Goal: Task Accomplishment & Management: Use online tool/utility

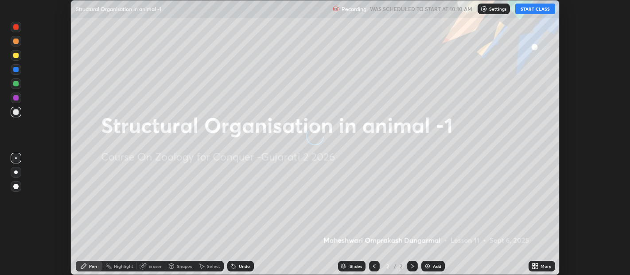
scroll to position [275, 630]
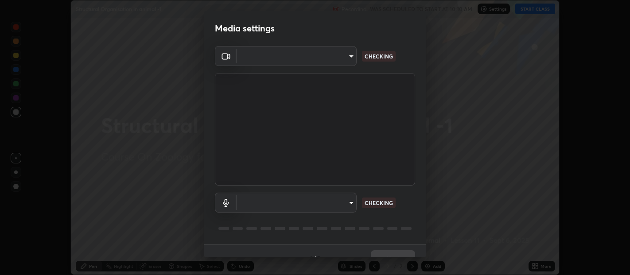
type input "0d049437951fd4140923ddd983d62ee20e888b7fe7080c9a8fddf2b3b9629313"
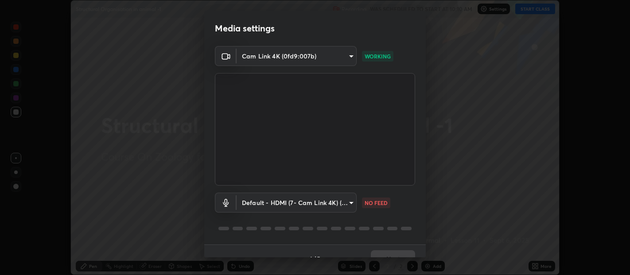
click at [351, 206] on body "Erase all Structural Organisation in animal -1 Recording WAS SCHEDULED TO START…" at bounding box center [315, 137] width 630 height 275
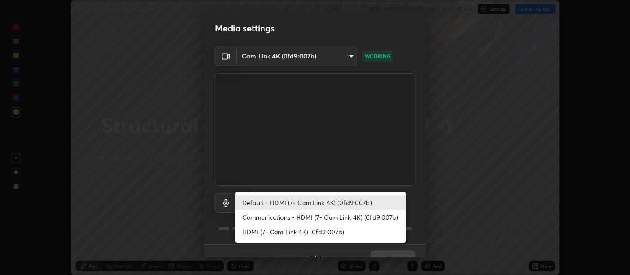
click at [295, 230] on li "HDMI (7- Cam Link 4K) (0fd9:007b)" at bounding box center [320, 232] width 171 height 15
type input "40c86e739ed56a172ddcb7f6b95b795e1d756db5d52d7a4755805725d5d0de47"
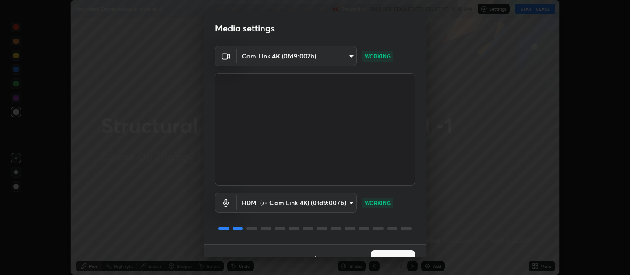
scroll to position [15, 0]
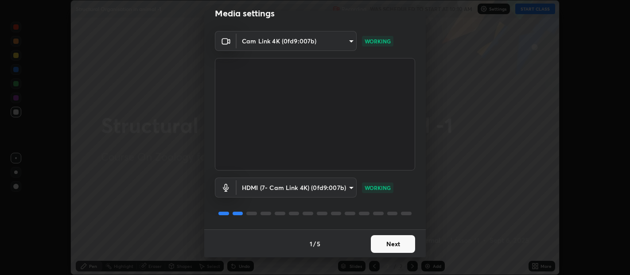
click at [392, 242] on button "Next" at bounding box center [393, 244] width 44 height 18
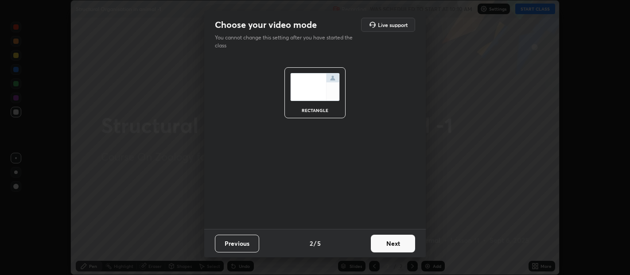
click at [388, 246] on button "Next" at bounding box center [393, 244] width 44 height 18
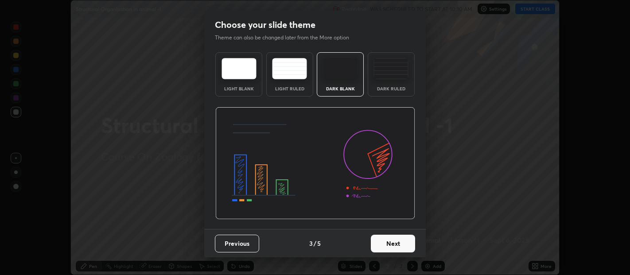
click at [385, 78] on img at bounding box center [391, 68] width 35 height 21
click at [391, 244] on button "Next" at bounding box center [393, 244] width 44 height 18
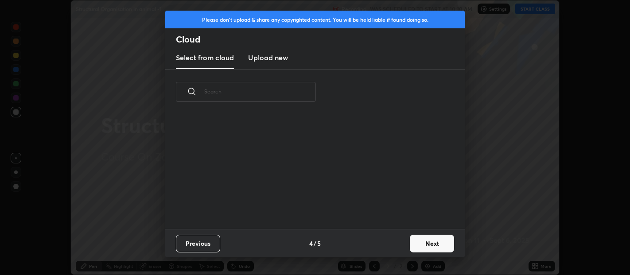
scroll to position [114, 284]
click at [436, 242] on button "Next" at bounding box center [432, 244] width 44 height 18
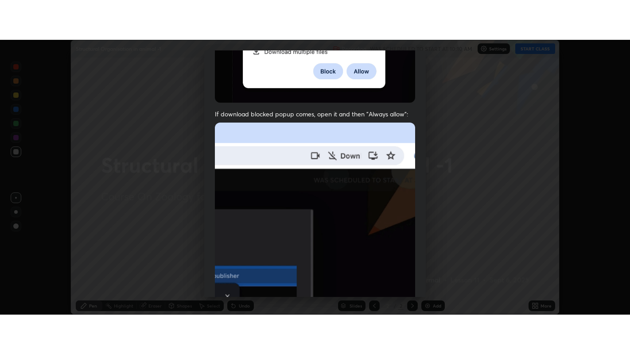
scroll to position [196, 0]
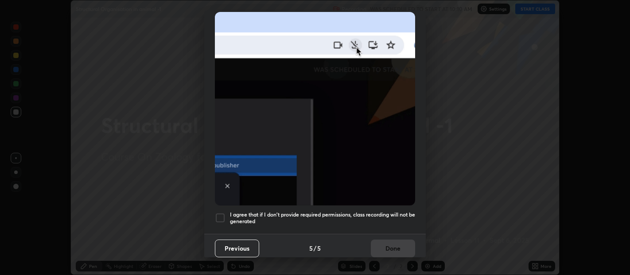
click at [218, 213] on div at bounding box center [220, 218] width 11 height 11
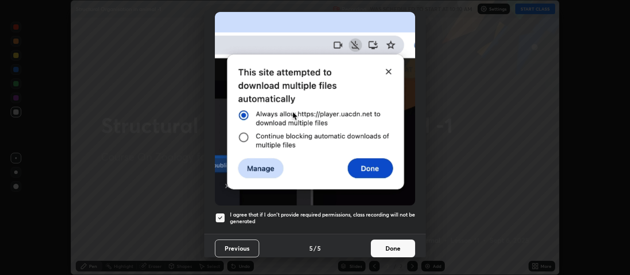
click at [400, 240] on button "Done" at bounding box center [393, 249] width 44 height 18
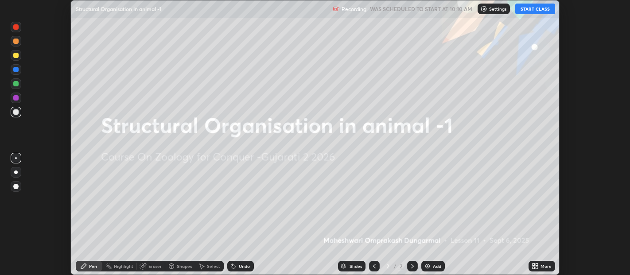
click at [532, 11] on button "START CLASS" at bounding box center [535, 9] width 40 height 11
click at [534, 265] on icon at bounding box center [534, 265] width 2 height 2
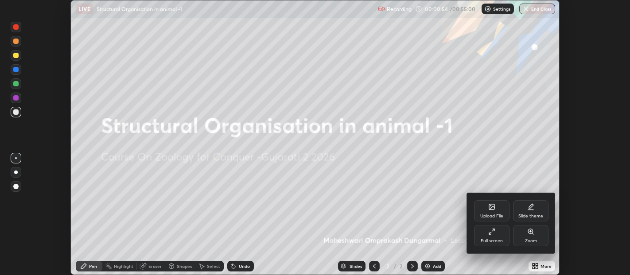
click at [487, 232] on div "Full screen" at bounding box center [491, 235] width 35 height 21
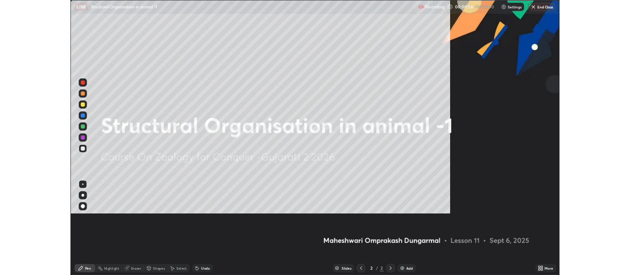
scroll to position [354, 630]
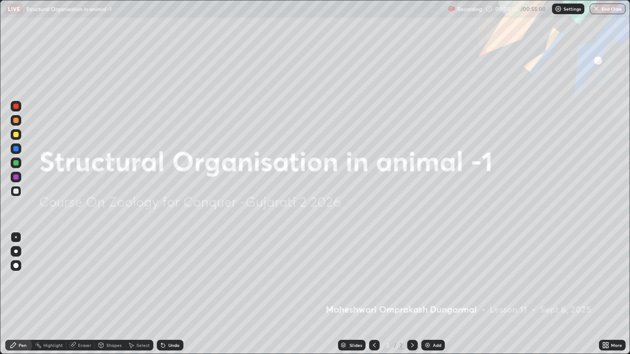
click at [426, 275] on img at bounding box center [427, 345] width 7 height 7
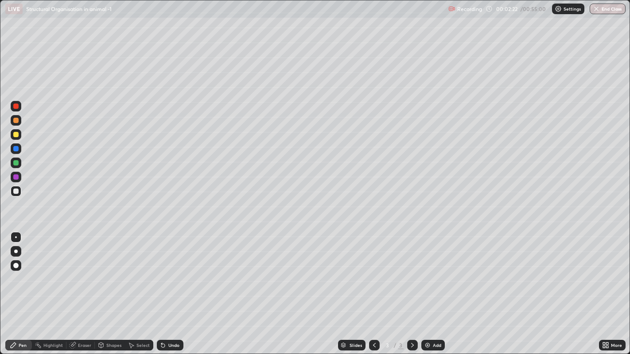
click at [16, 193] on div at bounding box center [15, 191] width 5 height 5
click at [15, 252] on div at bounding box center [16, 252] width 4 height 4
click at [18, 136] on div at bounding box center [15, 134] width 5 height 5
click at [161, 275] on icon at bounding box center [163, 346] width 4 height 4
click at [163, 275] on icon at bounding box center [163, 346] width 4 height 4
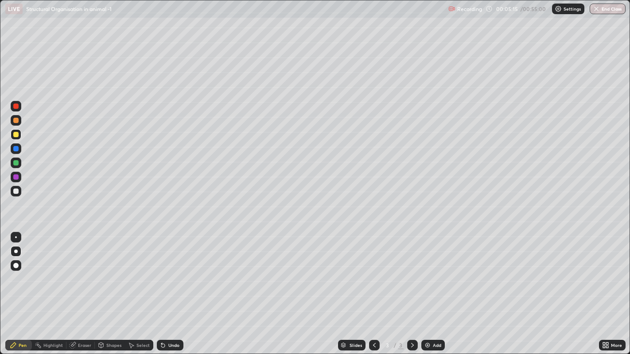
click at [110, 275] on div "Shapes" at bounding box center [113, 345] width 15 height 4
click at [131, 275] on icon at bounding box center [131, 345] width 5 height 5
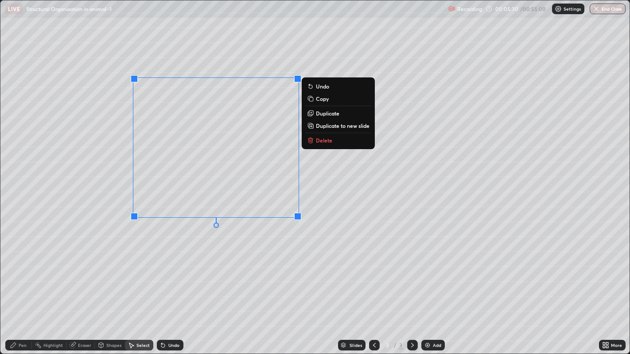
click at [38, 222] on div "0 ° Undo Copy Duplicate Duplicate to new slide Delete" at bounding box center [315, 177] width 630 height 354
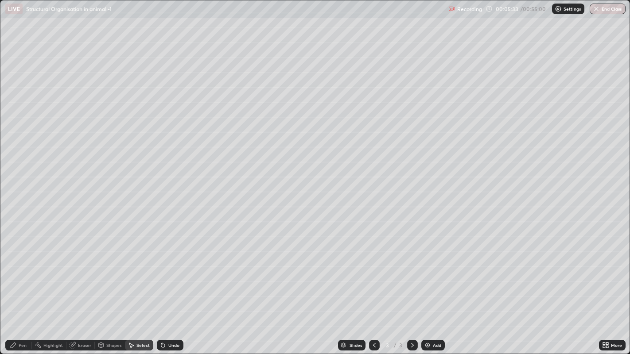
click at [128, 275] on icon at bounding box center [131, 345] width 7 height 7
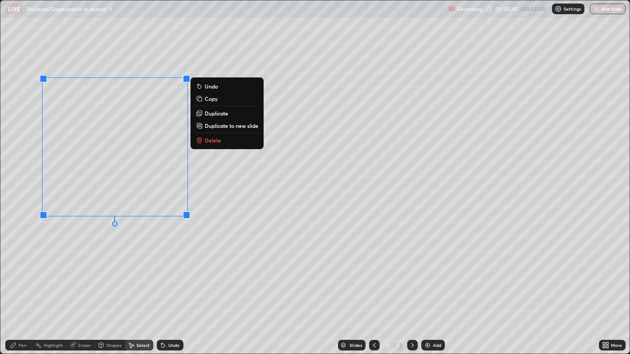
click at [22, 275] on div "Pen" at bounding box center [23, 345] width 8 height 4
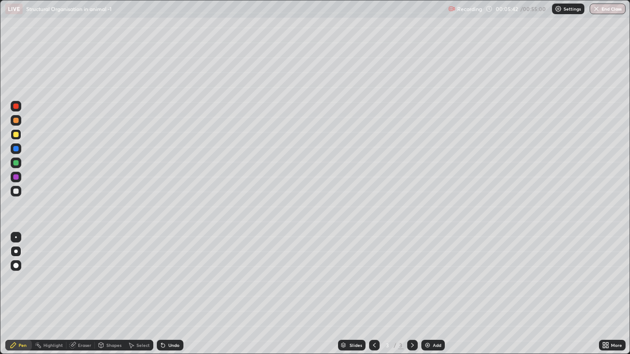
click at [16, 120] on div at bounding box center [15, 120] width 5 height 5
click at [17, 135] on div at bounding box center [15, 134] width 5 height 5
click at [16, 149] on div at bounding box center [15, 148] width 5 height 5
click at [170, 275] on div "Undo" at bounding box center [170, 345] width 27 height 11
click at [167, 275] on div "Undo" at bounding box center [170, 345] width 27 height 11
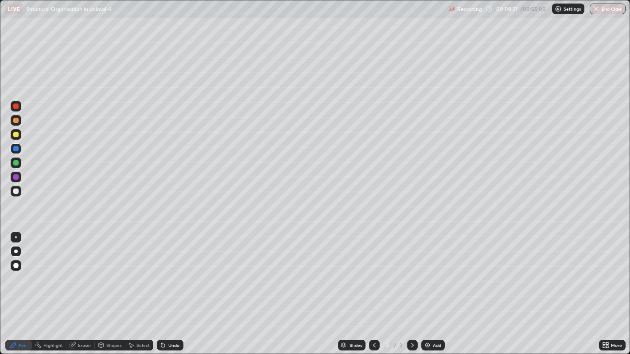
click at [16, 164] on div at bounding box center [15, 162] width 5 height 5
click at [168, 275] on div "Undo" at bounding box center [170, 345] width 27 height 11
click at [173, 275] on div "Undo" at bounding box center [173, 345] width 11 height 4
click at [604, 275] on icon at bounding box center [604, 347] width 2 height 2
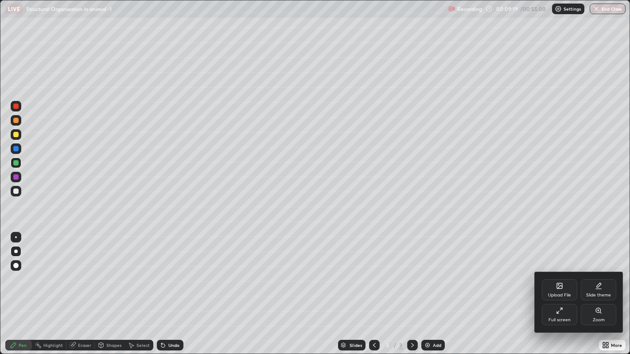
click at [558, 275] on icon at bounding box center [559, 311] width 7 height 7
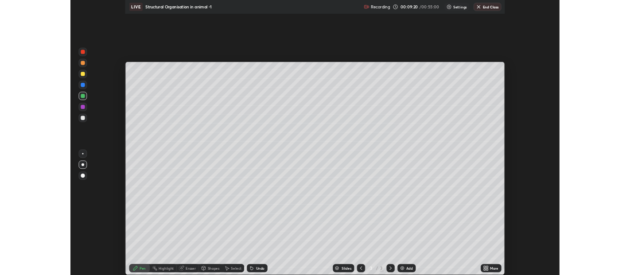
scroll to position [44036, 43681]
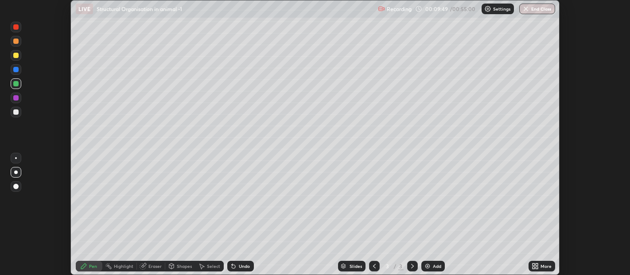
click at [537, 265] on icon at bounding box center [537, 265] width 2 height 2
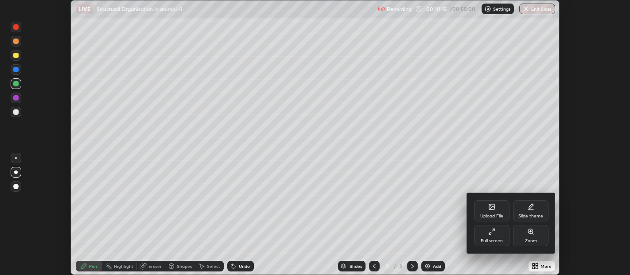
click at [490, 210] on icon at bounding box center [492, 207] width 5 height 3
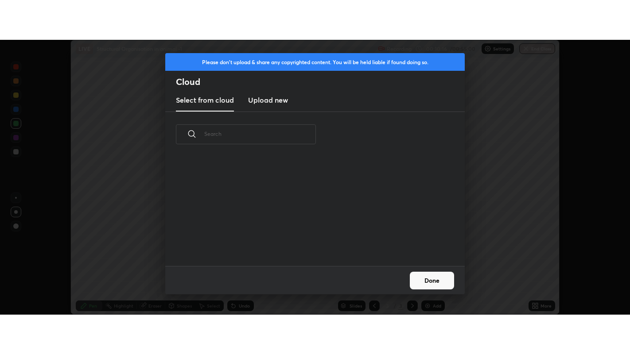
scroll to position [109, 284]
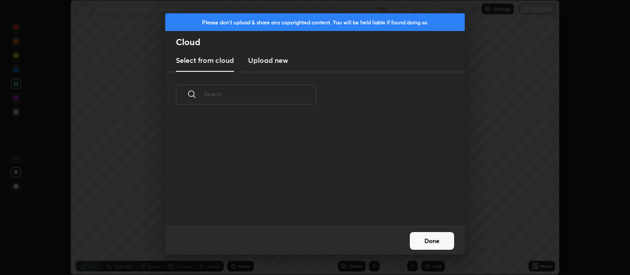
click at [278, 60] on h3 "Upload new" at bounding box center [268, 60] width 40 height 11
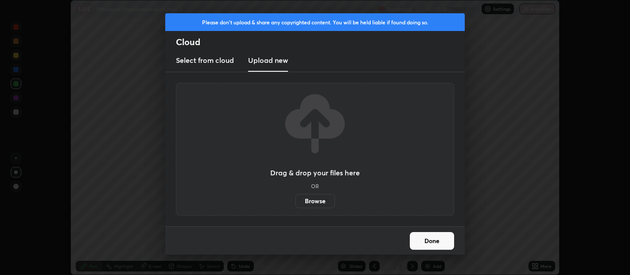
click at [322, 196] on label "Browse" at bounding box center [315, 201] width 39 height 14
click at [296, 196] on input "Browse" at bounding box center [296, 201] width 0 height 14
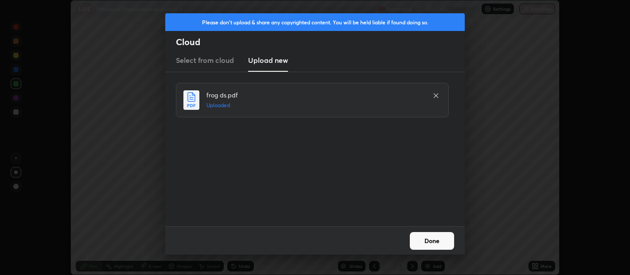
click at [434, 239] on button "Done" at bounding box center [432, 241] width 44 height 18
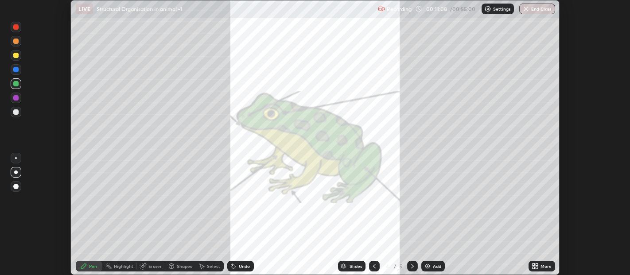
click at [373, 266] on icon at bounding box center [374, 266] width 7 height 7
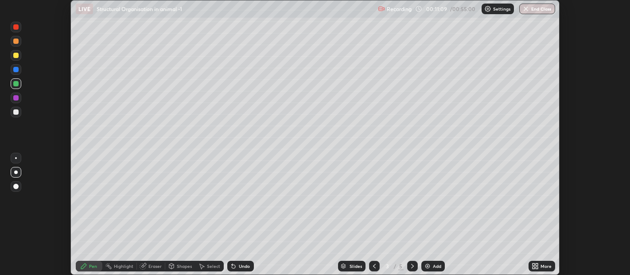
click at [428, 265] on img at bounding box center [427, 266] width 7 height 7
click at [534, 267] on icon at bounding box center [534, 268] width 2 height 2
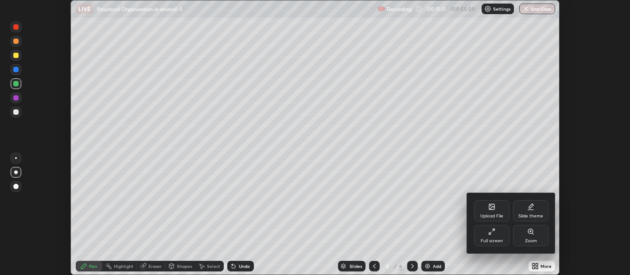
click at [490, 237] on div "Full screen" at bounding box center [491, 235] width 35 height 21
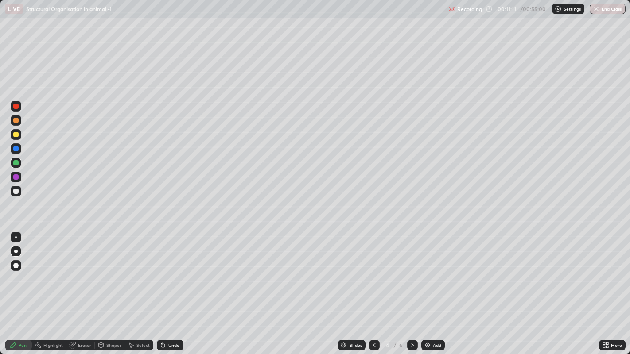
scroll to position [354, 630]
click at [16, 135] on div at bounding box center [15, 134] width 5 height 5
click at [16, 238] on div at bounding box center [16, 238] width 2 height 2
click at [17, 151] on div at bounding box center [15, 148] width 5 height 5
click at [15, 122] on div at bounding box center [15, 120] width 5 height 5
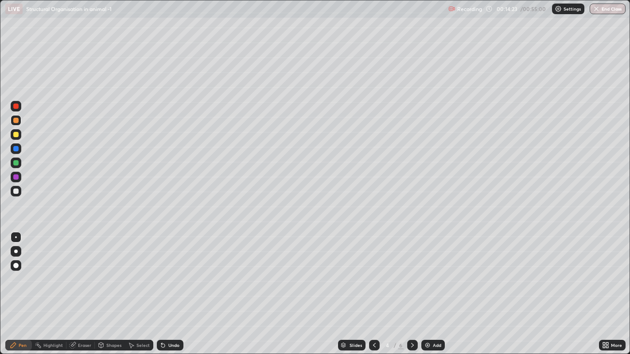
click at [13, 161] on div at bounding box center [16, 163] width 11 height 11
click at [411, 275] on icon at bounding box center [412, 345] width 7 height 7
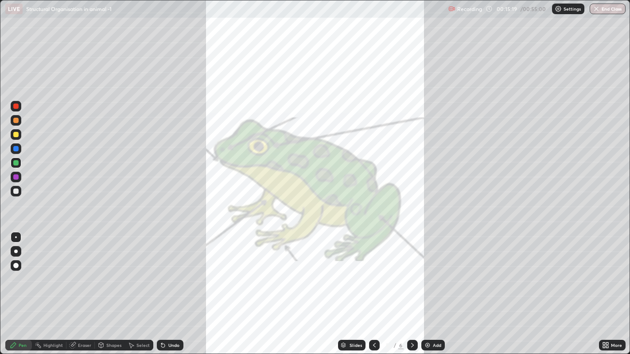
click at [370, 275] on div at bounding box center [374, 346] width 11 height 18
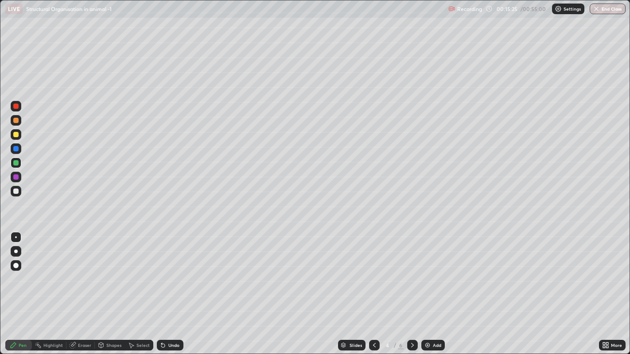
click at [17, 135] on div at bounding box center [15, 134] width 5 height 5
click at [101, 275] on icon at bounding box center [101, 346] width 0 height 3
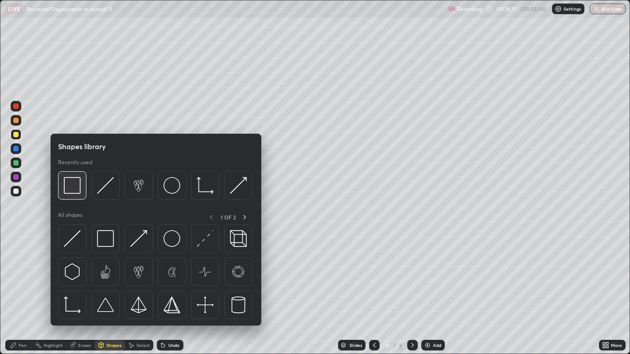
click at [71, 187] on img at bounding box center [72, 185] width 17 height 17
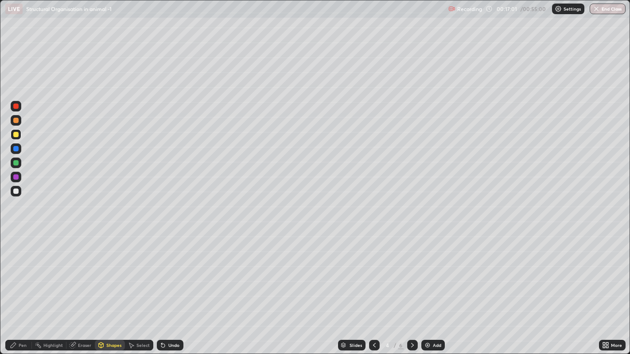
click at [171, 275] on div "Undo" at bounding box center [173, 345] width 11 height 4
click at [131, 275] on icon at bounding box center [131, 345] width 7 height 7
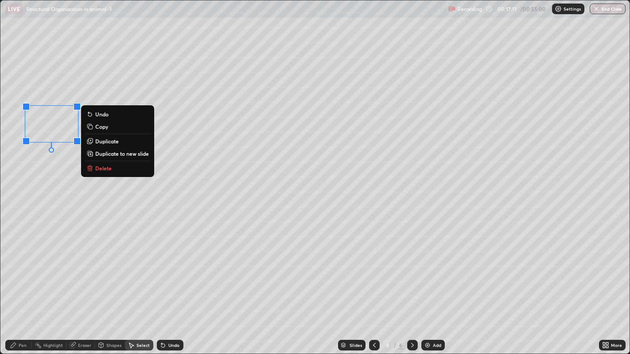
click at [31, 176] on div "0 ° Undo Copy Duplicate Duplicate to new slide Delete" at bounding box center [315, 177] width 630 height 354
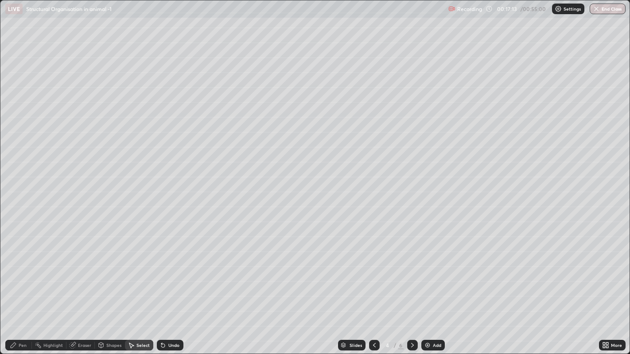
click at [16, 275] on icon at bounding box center [13, 345] width 7 height 7
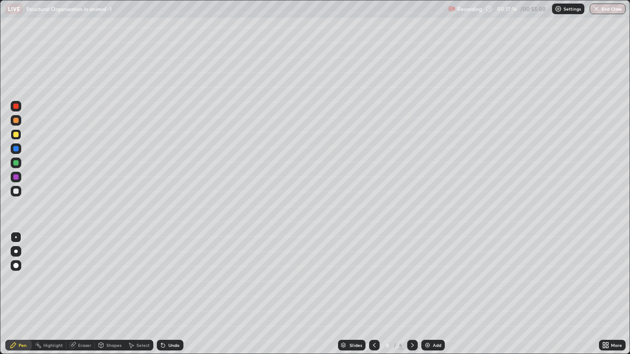
click at [101, 275] on icon at bounding box center [101, 345] width 5 height 5
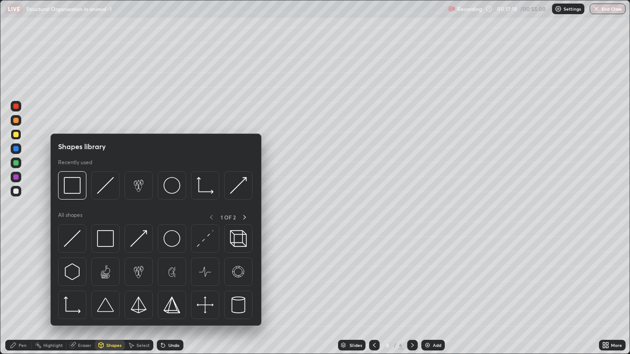
click at [26, 248] on div "Erase all" at bounding box center [15, 177] width 21 height 319
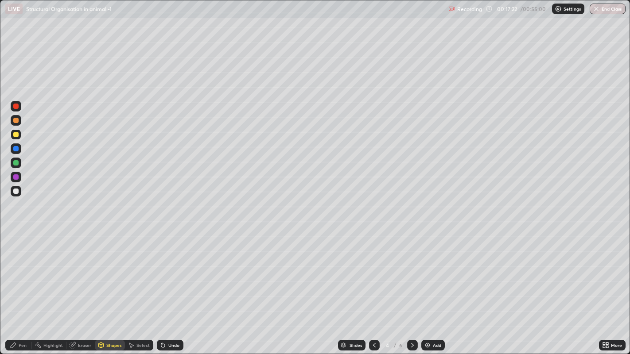
click at [131, 275] on icon at bounding box center [131, 345] width 7 height 7
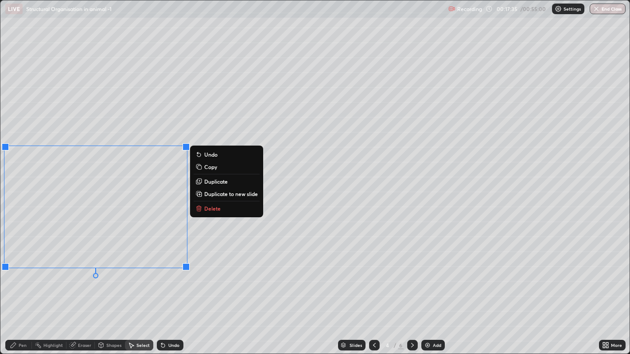
click at [110, 127] on div "0 ° Undo Copy Duplicate Duplicate to new slide Delete" at bounding box center [315, 177] width 630 height 354
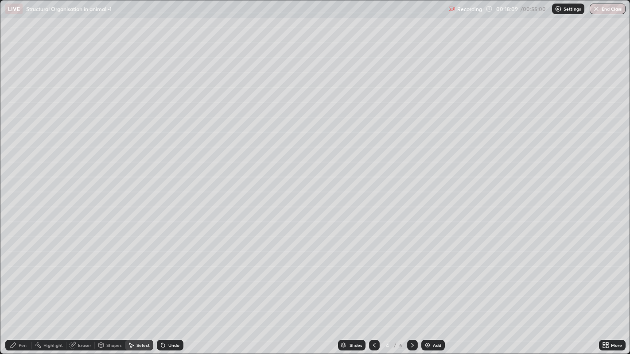
click at [12, 275] on div "Pen" at bounding box center [18, 345] width 27 height 11
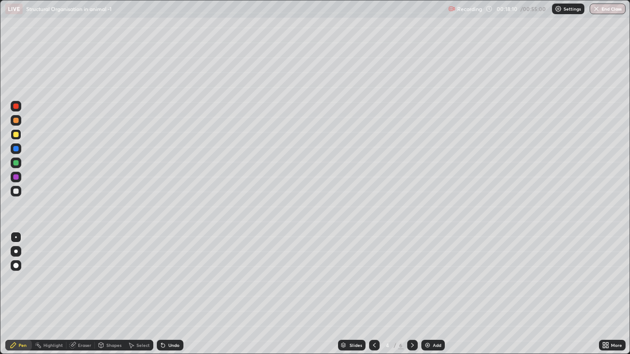
click at [15, 123] on div at bounding box center [15, 120] width 5 height 5
click at [411, 275] on icon at bounding box center [412, 345] width 7 height 7
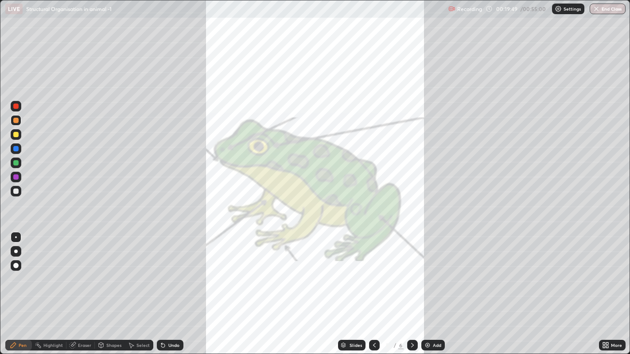
click at [372, 275] on icon at bounding box center [374, 345] width 7 height 7
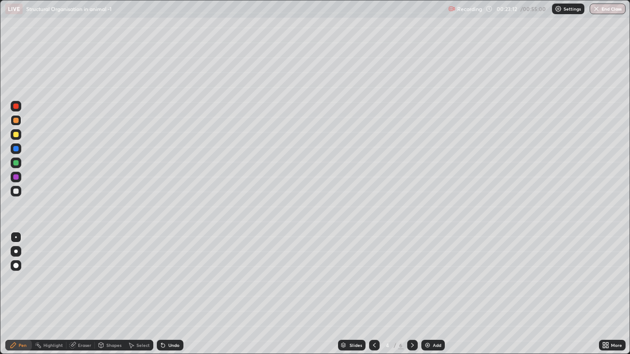
click at [16, 136] on div at bounding box center [15, 134] width 5 height 5
click at [410, 275] on icon at bounding box center [412, 345] width 7 height 7
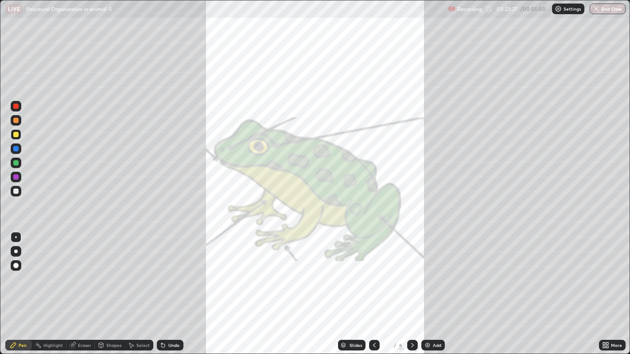
click at [377, 275] on div at bounding box center [374, 345] width 11 height 11
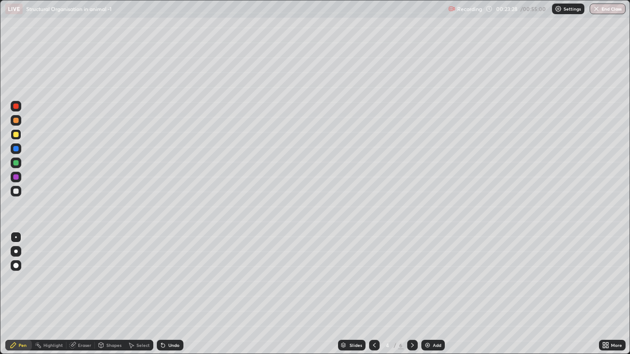
click at [410, 275] on icon at bounding box center [412, 345] width 7 height 7
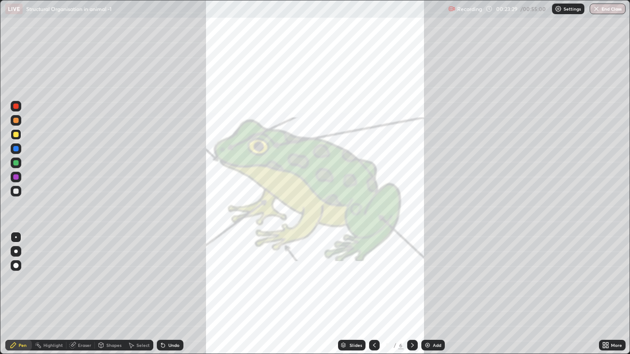
click at [374, 275] on icon at bounding box center [374, 345] width 7 height 7
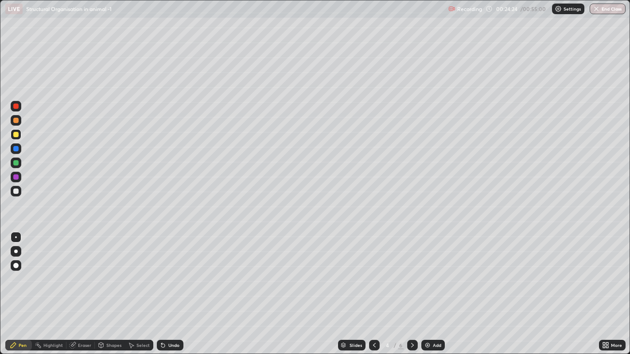
click at [132, 275] on div "Select" at bounding box center [139, 345] width 28 height 11
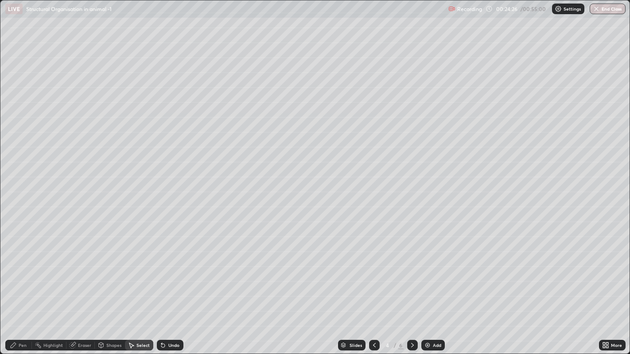
click at [101, 275] on icon at bounding box center [101, 345] width 5 height 5
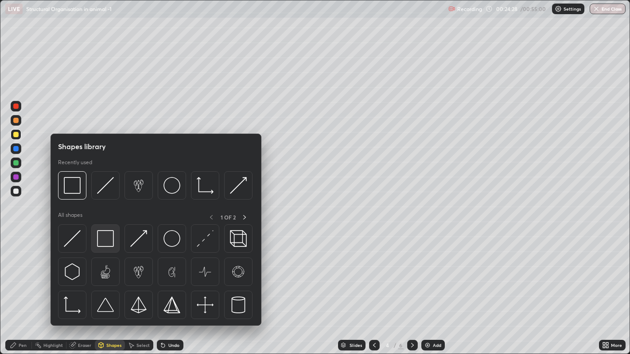
click at [105, 240] on img at bounding box center [105, 238] width 17 height 17
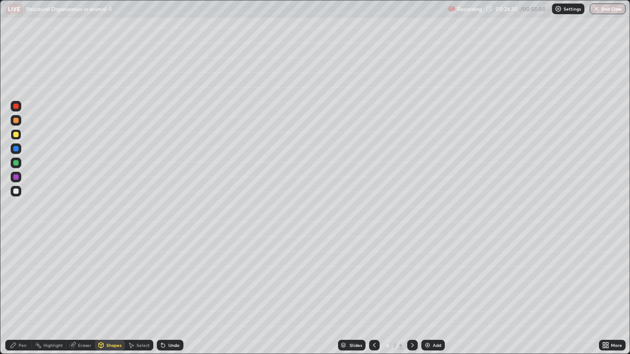
click at [15, 108] on div at bounding box center [15, 106] width 5 height 5
click at [166, 275] on div "Undo" at bounding box center [170, 345] width 27 height 11
click at [132, 275] on icon at bounding box center [131, 345] width 7 height 7
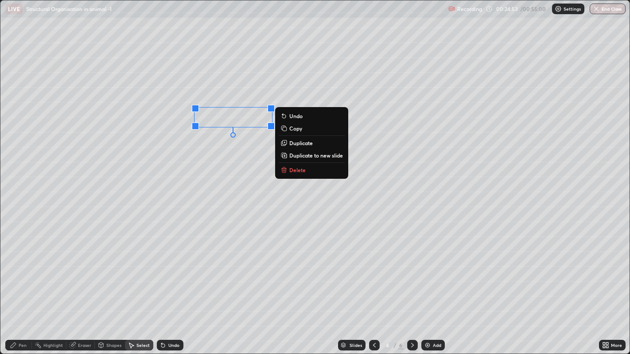
click at [186, 275] on div "0 ° Undo Copy Duplicate Duplicate to new slide Delete" at bounding box center [315, 177] width 630 height 354
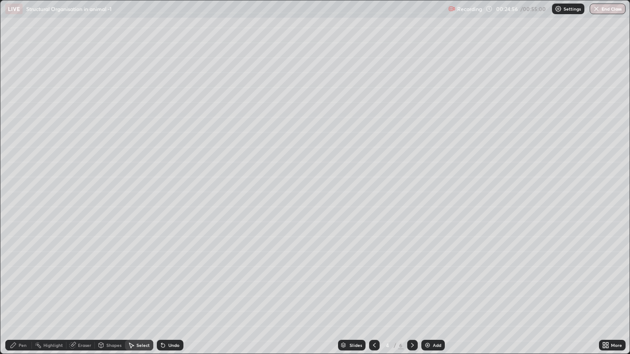
click at [105, 275] on div "Shapes" at bounding box center [110, 345] width 30 height 11
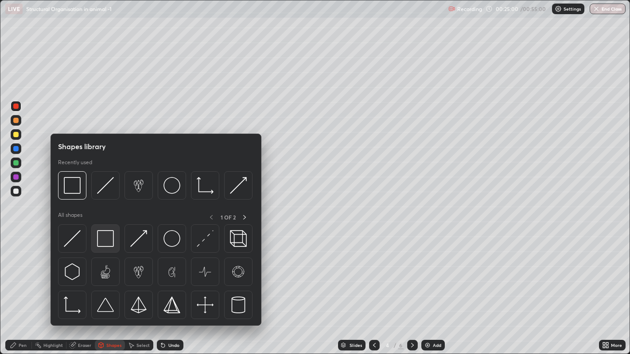
click at [109, 242] on img at bounding box center [105, 238] width 17 height 17
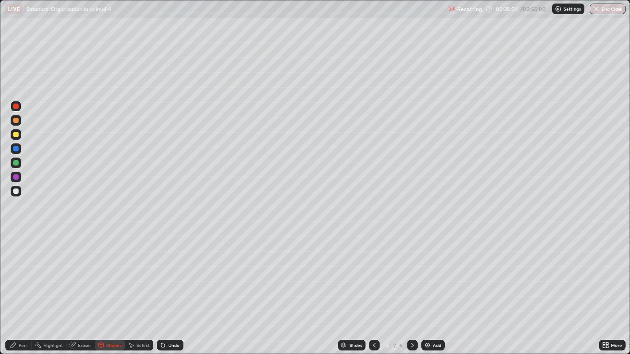
click at [170, 275] on div "Undo" at bounding box center [173, 345] width 11 height 4
click at [135, 275] on div "Select" at bounding box center [139, 345] width 28 height 11
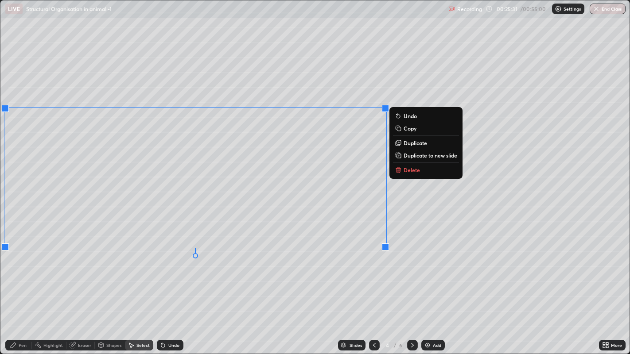
click at [300, 275] on div "0 ° Undo Copy Duplicate Duplicate to new slide Delete" at bounding box center [315, 177] width 630 height 354
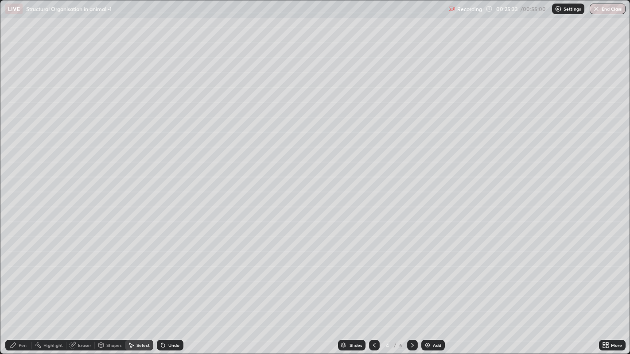
click at [169, 275] on div "Undo" at bounding box center [173, 345] width 11 height 4
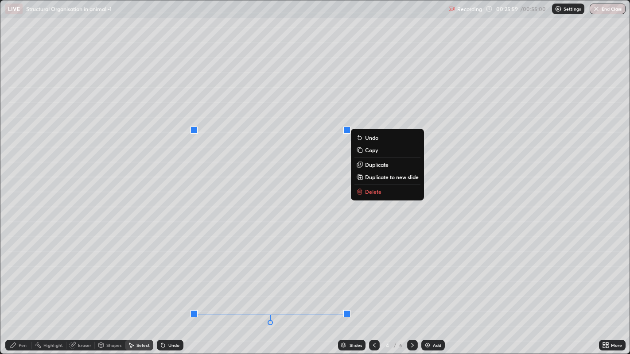
click at [86, 275] on div "0 ° Undo Copy Duplicate Duplicate to new slide Delete" at bounding box center [315, 177] width 630 height 354
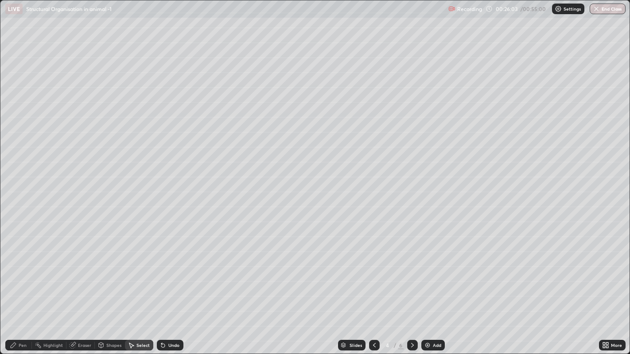
click at [15, 275] on div "Pen" at bounding box center [18, 346] width 27 height 18
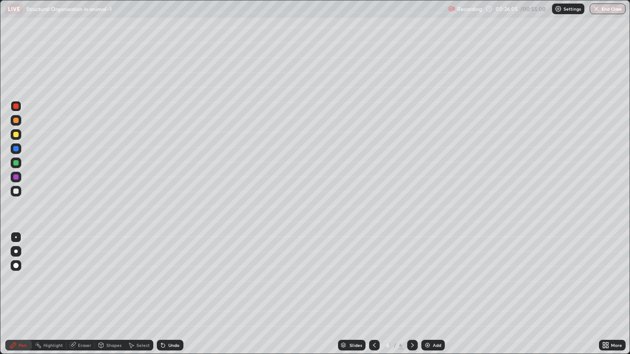
click at [11, 120] on div at bounding box center [16, 120] width 11 height 11
click at [14, 121] on div at bounding box center [15, 120] width 5 height 5
click at [16, 177] on div at bounding box center [15, 177] width 5 height 5
click at [16, 191] on div at bounding box center [15, 191] width 5 height 5
click at [168, 275] on div "Undo" at bounding box center [173, 345] width 11 height 4
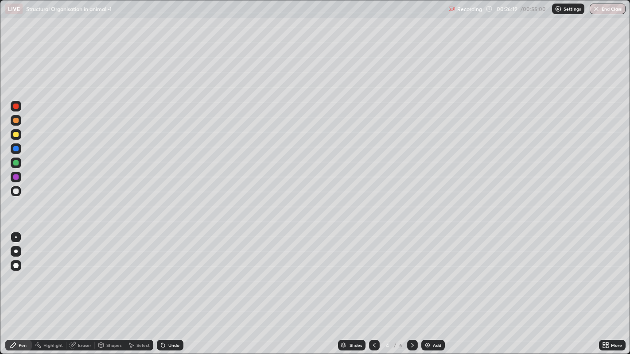
click at [163, 275] on div "Undo" at bounding box center [170, 345] width 27 height 11
click at [165, 275] on icon at bounding box center [163, 345] width 7 height 7
click at [161, 275] on icon at bounding box center [163, 346] width 4 height 4
click at [162, 275] on icon at bounding box center [163, 346] width 4 height 4
click at [160, 275] on icon at bounding box center [163, 345] width 7 height 7
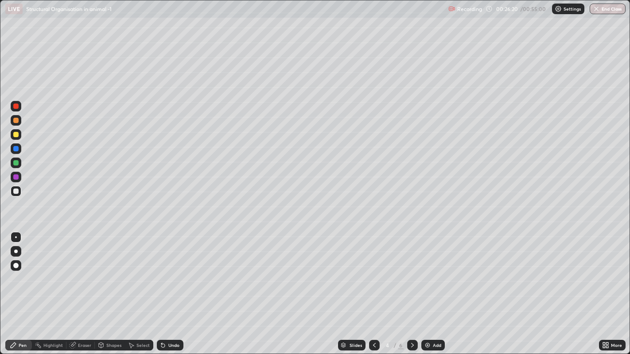
click at [161, 275] on icon at bounding box center [161, 343] width 1 height 1
click at [162, 275] on icon at bounding box center [163, 346] width 4 height 4
click at [161, 275] on icon at bounding box center [161, 343] width 1 height 1
click at [164, 275] on icon at bounding box center [163, 345] width 7 height 7
click at [163, 275] on icon at bounding box center [163, 345] width 7 height 7
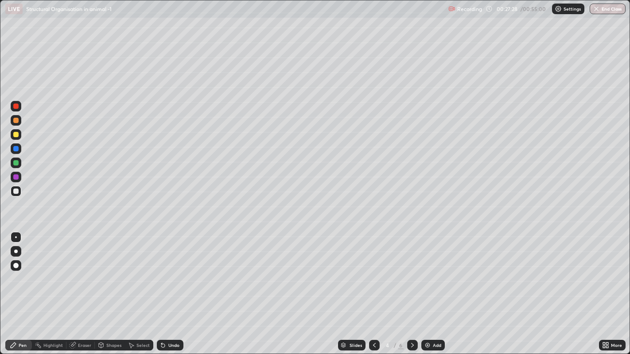
click at [161, 275] on icon at bounding box center [163, 346] width 4 height 4
click at [407, 275] on div at bounding box center [412, 345] width 11 height 11
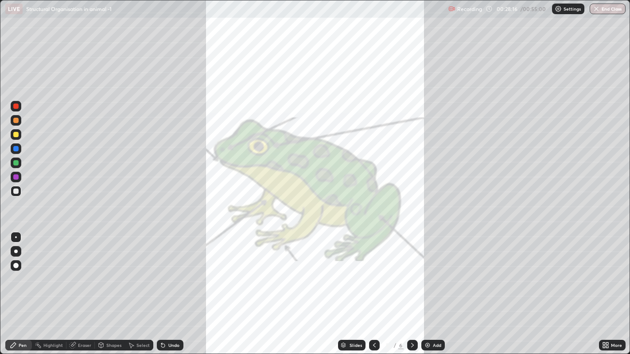
click at [378, 275] on div at bounding box center [374, 345] width 11 height 11
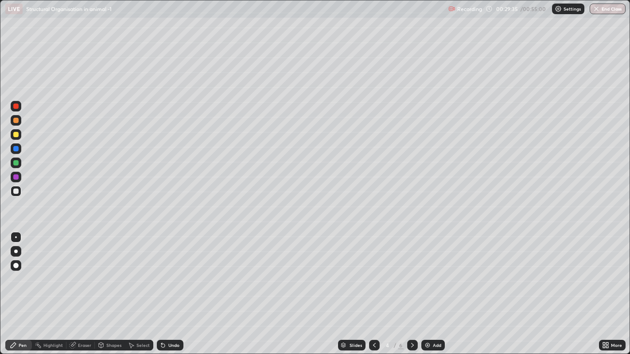
click at [104, 275] on div "Shapes" at bounding box center [110, 345] width 30 height 11
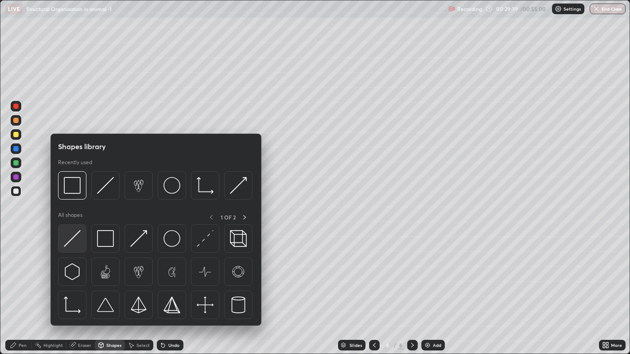
click at [67, 245] on img at bounding box center [72, 238] width 17 height 17
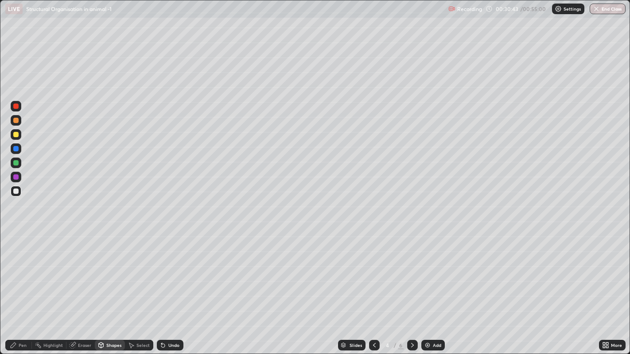
click at [15, 120] on div at bounding box center [15, 120] width 5 height 5
click at [16, 107] on div at bounding box center [15, 106] width 5 height 5
click at [19, 275] on div "Pen" at bounding box center [18, 345] width 27 height 11
click at [14, 175] on div at bounding box center [15, 177] width 5 height 5
click at [413, 275] on icon at bounding box center [412, 345] width 3 height 4
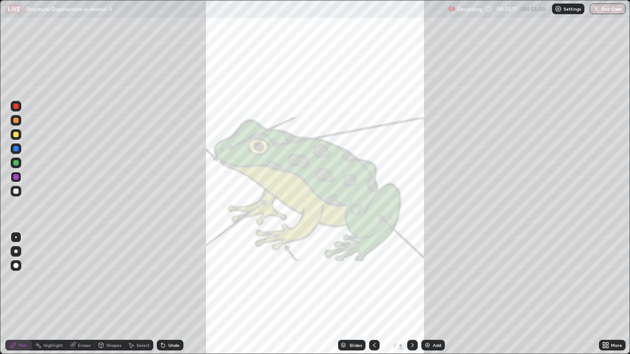
click at [417, 275] on div at bounding box center [412, 345] width 11 height 11
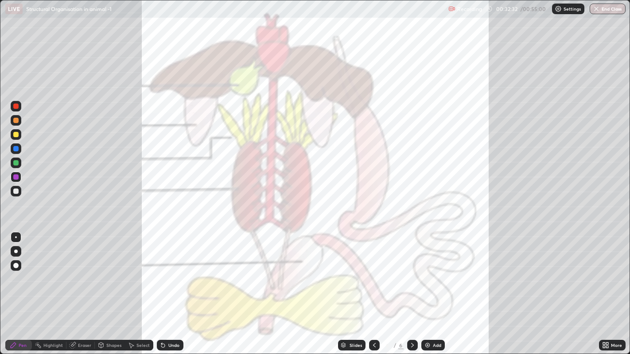
click at [20, 251] on div at bounding box center [16, 251] width 11 height 11
click at [421, 275] on div "Add" at bounding box center [432, 345] width 23 height 11
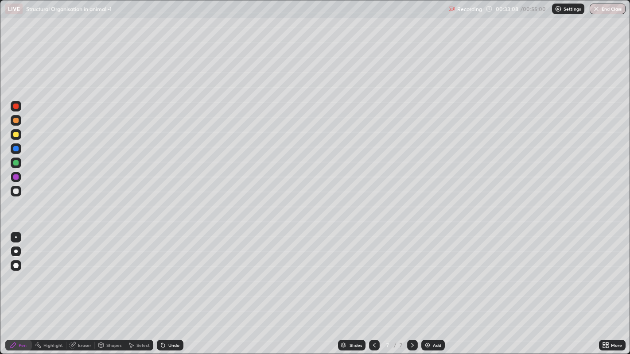
click at [16, 237] on div at bounding box center [16, 238] width 2 height 2
click at [16, 191] on div at bounding box center [15, 191] width 5 height 5
click at [13, 119] on div at bounding box center [15, 120] width 5 height 5
click at [16, 251] on div at bounding box center [16, 252] width 4 height 4
click at [15, 270] on div at bounding box center [16, 266] width 11 height 11
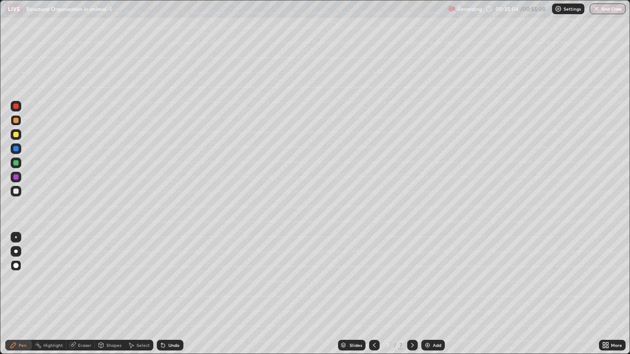
click at [16, 135] on div at bounding box center [15, 134] width 5 height 5
click at [16, 237] on div at bounding box center [16, 238] width 2 height 2
click at [162, 275] on icon at bounding box center [163, 346] width 4 height 4
click at [163, 275] on icon at bounding box center [163, 346] width 4 height 4
click at [16, 121] on div at bounding box center [15, 120] width 5 height 5
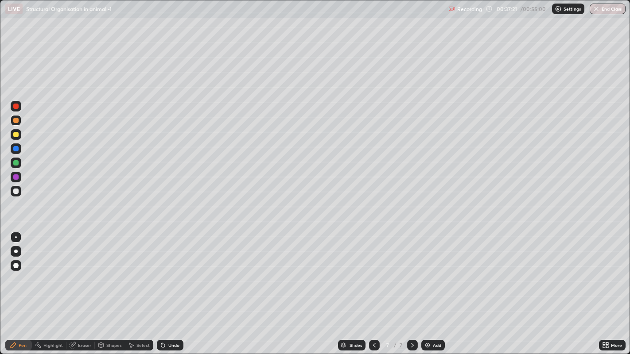
click at [373, 275] on icon at bounding box center [374, 345] width 7 height 7
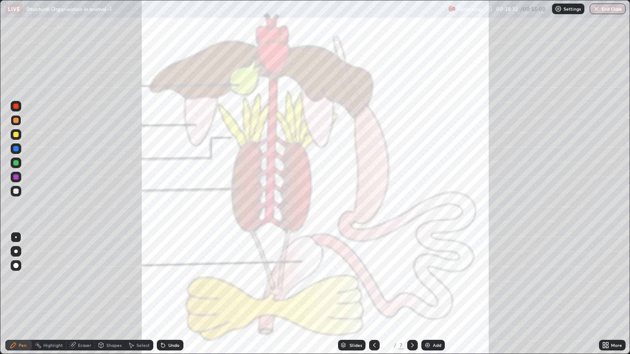
click at [412, 275] on icon at bounding box center [412, 345] width 7 height 7
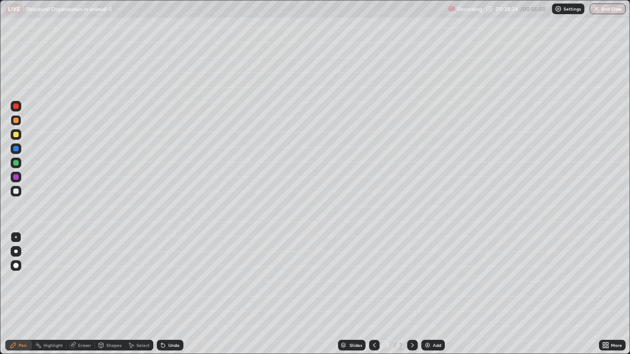
click at [15, 121] on div at bounding box center [15, 120] width 5 height 5
click at [17, 136] on div at bounding box center [15, 134] width 5 height 5
click at [16, 178] on div at bounding box center [15, 177] width 5 height 5
click at [425, 275] on img at bounding box center [427, 345] width 7 height 7
click at [17, 253] on div at bounding box center [16, 252] width 4 height 4
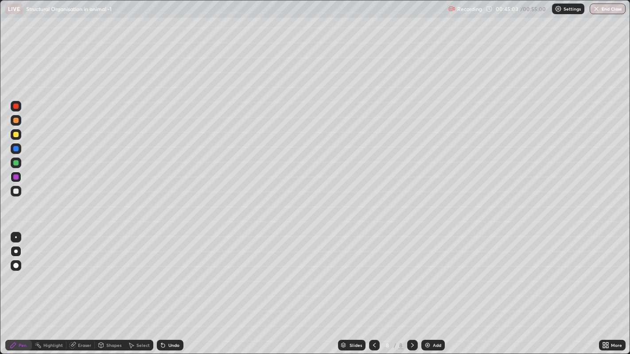
click at [14, 136] on div at bounding box center [15, 134] width 5 height 5
click at [170, 275] on div "Undo" at bounding box center [173, 345] width 11 height 4
click at [175, 275] on div "Undo" at bounding box center [170, 345] width 27 height 11
click at [169, 275] on div "Undo" at bounding box center [173, 345] width 11 height 4
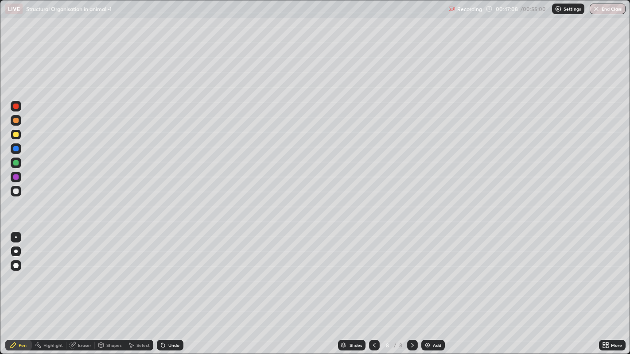
click at [168, 275] on div "Undo" at bounding box center [170, 345] width 27 height 11
click at [171, 275] on div "Undo" at bounding box center [170, 345] width 27 height 11
click at [174, 275] on div "Undo" at bounding box center [173, 345] width 11 height 4
click at [14, 121] on div at bounding box center [15, 120] width 5 height 5
click at [15, 177] on div at bounding box center [15, 177] width 5 height 5
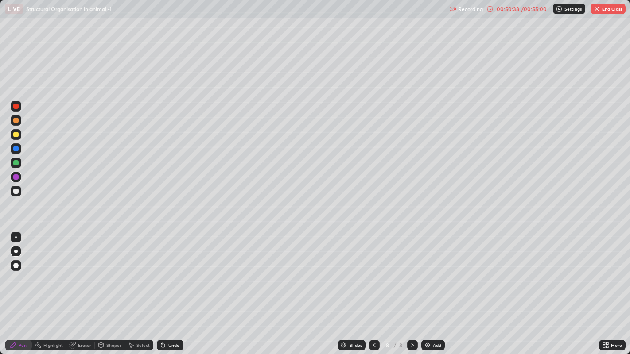
click at [373, 275] on icon at bounding box center [374, 345] width 7 height 7
click at [374, 275] on icon at bounding box center [374, 345] width 7 height 7
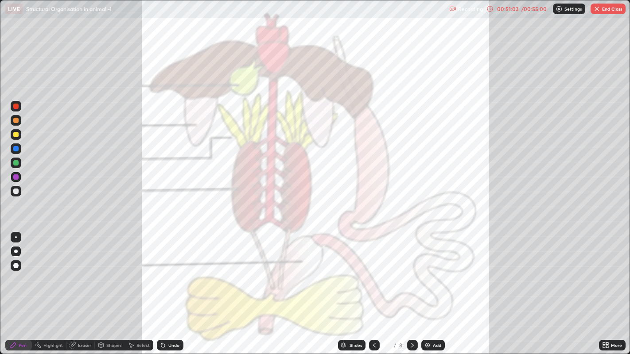
click at [610, 11] on button "End Class" at bounding box center [608, 9] width 35 height 11
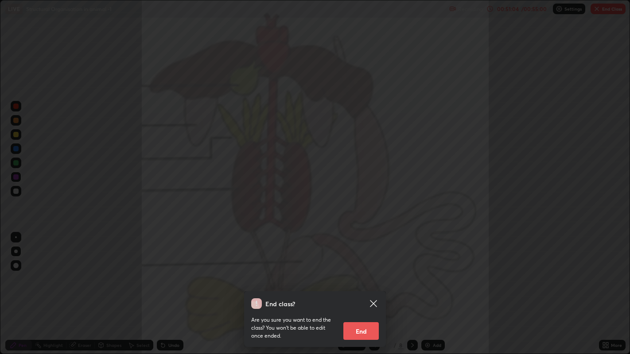
click at [374, 275] on button "End" at bounding box center [360, 332] width 35 height 18
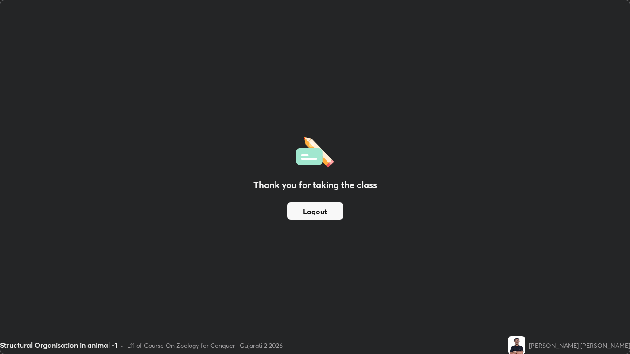
click at [314, 219] on button "Logout" at bounding box center [315, 212] width 56 height 18
click at [315, 209] on button "Logout" at bounding box center [315, 212] width 56 height 18
